Goal: Task Accomplishment & Management: Use online tool/utility

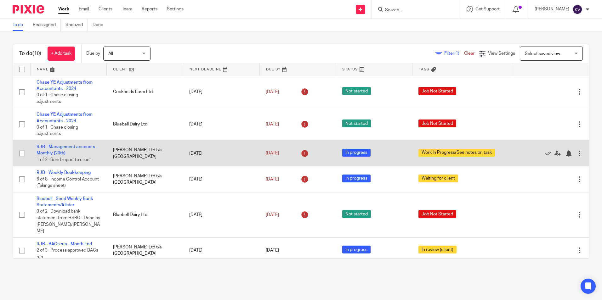
click at [63, 150] on td "RJB - Management accounts - Monthly (20th) 1 of 2 · Send report to client" at bounding box center [68, 154] width 77 height 26
click at [47, 147] on link "RJB - Management accounts - Monthly (20th)" at bounding box center [67, 150] width 61 height 11
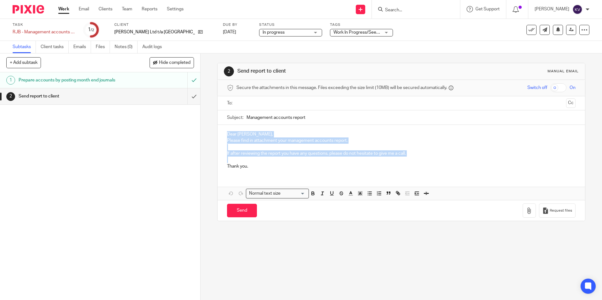
copy div "Dear [PERSON_NAME], Please find in attachment your management accounts report. …"
click at [37, 199] on div "1 Prepare accounts by posting month end journals 2 Send report to client" at bounding box center [100, 186] width 200 height 228
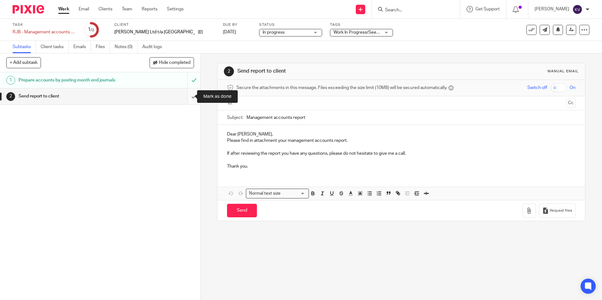
click at [187, 94] on input "submit" at bounding box center [100, 96] width 200 height 16
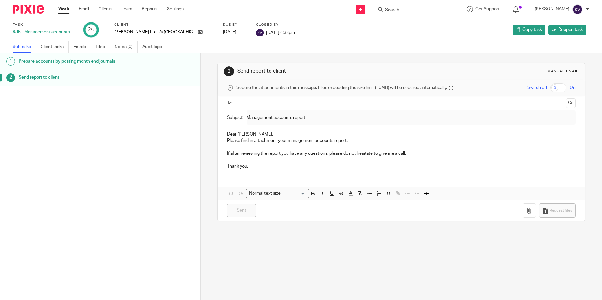
click at [64, 9] on link "Work" at bounding box center [63, 9] width 11 height 6
